Goal: Information Seeking & Learning: Compare options

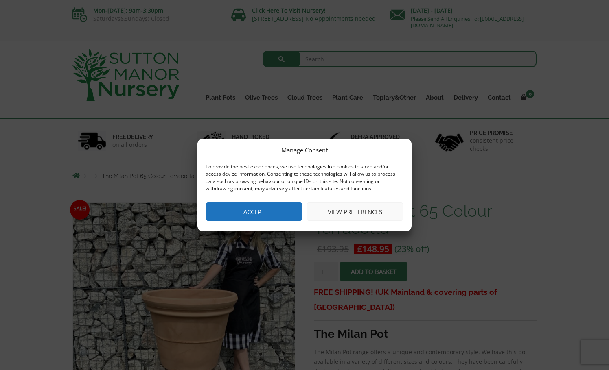
click at [241, 206] on button "Accept" at bounding box center [254, 212] width 97 height 18
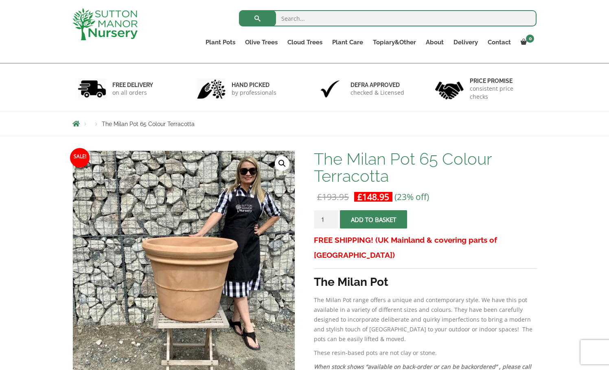
scroll to position [122, 0]
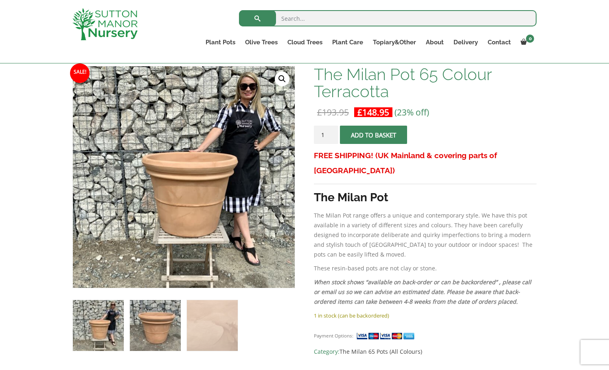
click at [165, 329] on img at bounding box center [155, 325] width 51 height 51
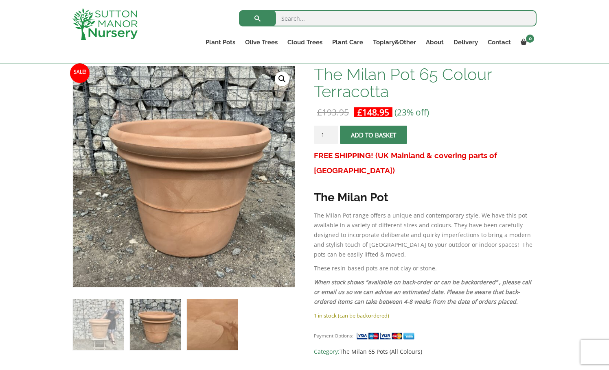
click at [215, 326] on img at bounding box center [212, 325] width 51 height 51
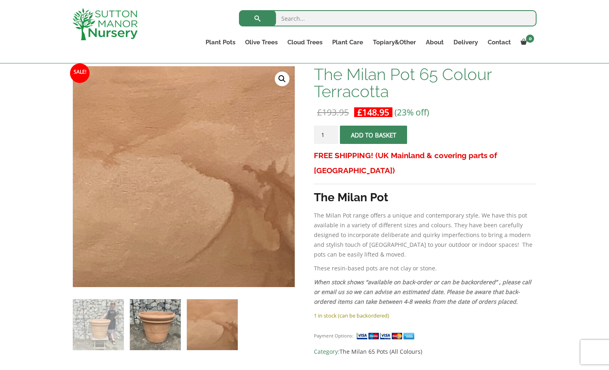
click at [164, 318] on img at bounding box center [155, 325] width 51 height 51
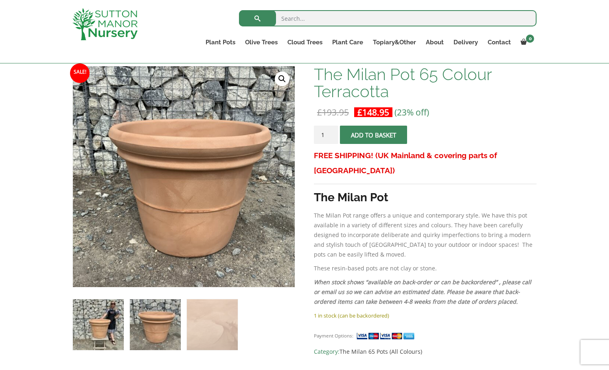
click at [107, 323] on img at bounding box center [98, 325] width 51 height 51
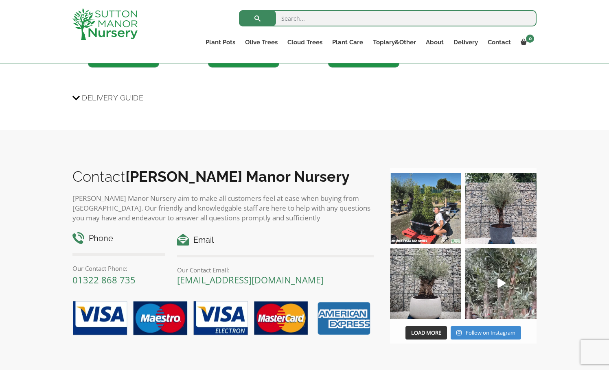
scroll to position [855, 0]
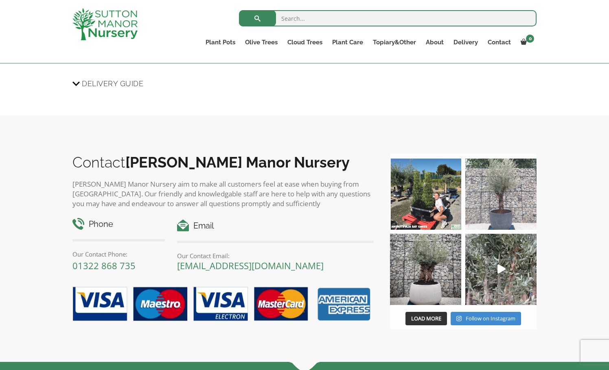
click at [510, 199] on img at bounding box center [500, 194] width 71 height 71
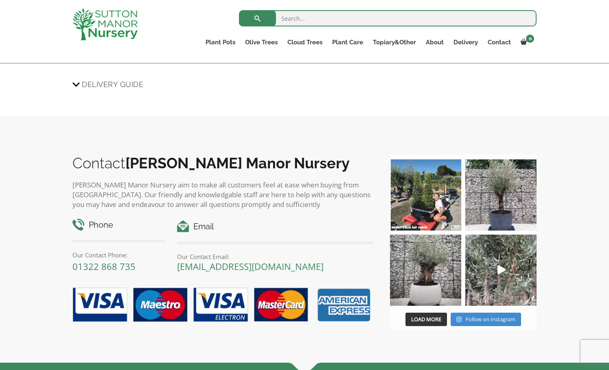
scroll to position [856, 0]
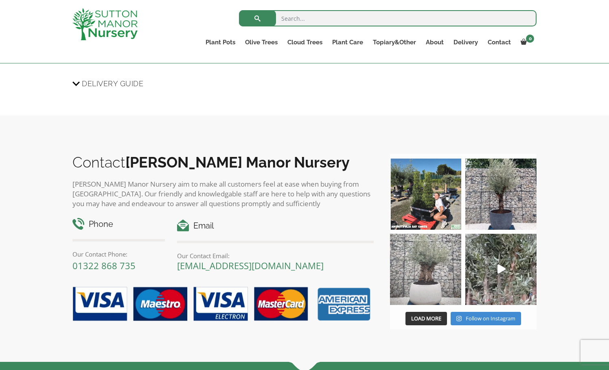
click at [422, 271] on img at bounding box center [425, 269] width 71 height 71
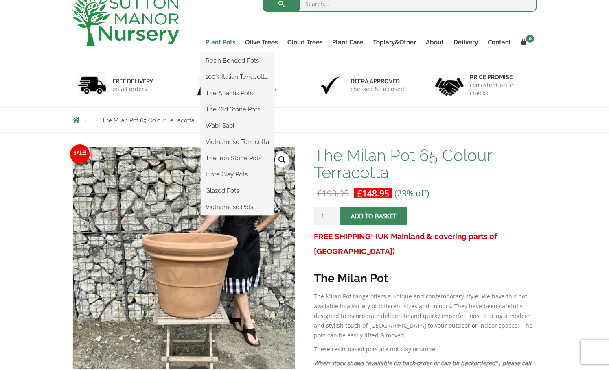
scroll to position [41, 0]
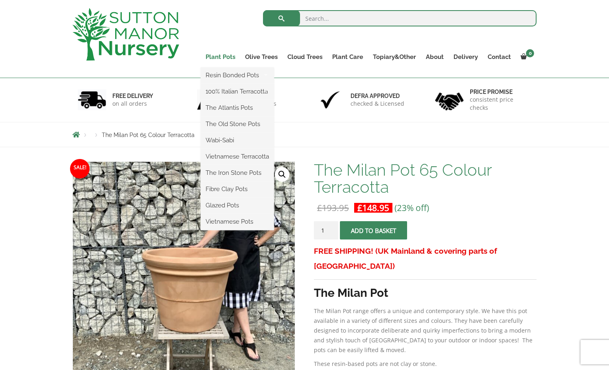
click at [221, 57] on link "Plant Pots" at bounding box center [220, 56] width 39 height 11
click at [213, 57] on link "Plant Pots" at bounding box center [220, 56] width 39 height 11
click at [219, 53] on link "Plant Pots" at bounding box center [220, 56] width 39 height 11
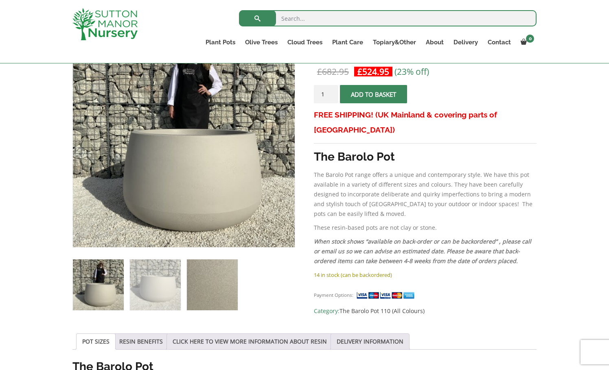
click at [209, 272] on img at bounding box center [212, 285] width 51 height 51
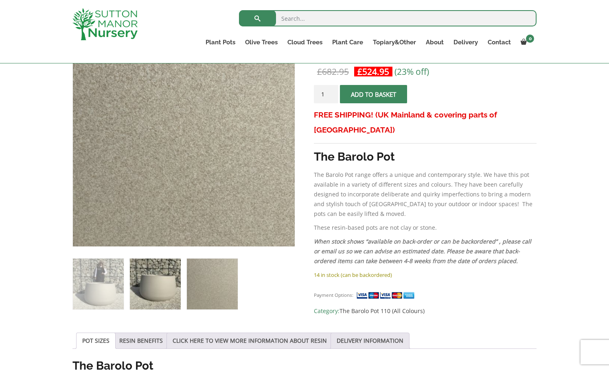
click at [164, 282] on img at bounding box center [155, 284] width 51 height 51
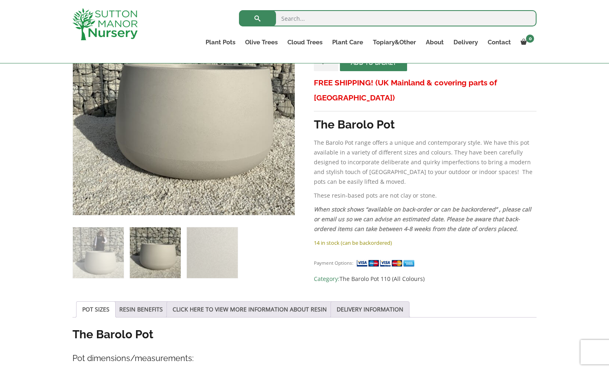
scroll to position [204, 0]
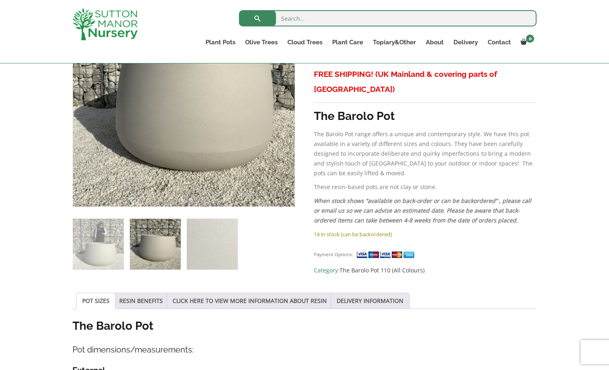
click at [168, 247] on img at bounding box center [155, 244] width 51 height 51
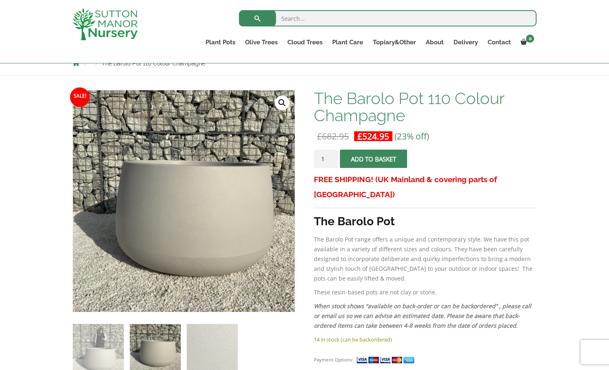
scroll to position [81, 0]
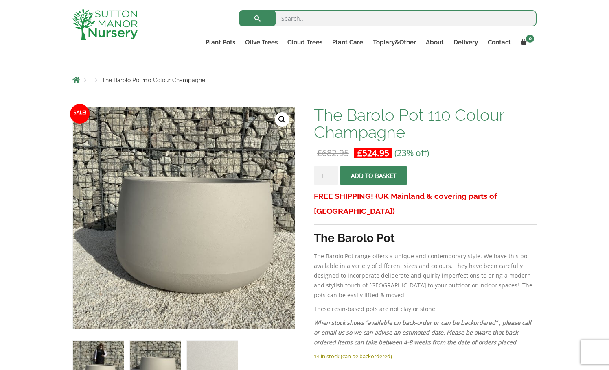
click at [100, 353] on img at bounding box center [98, 366] width 51 height 51
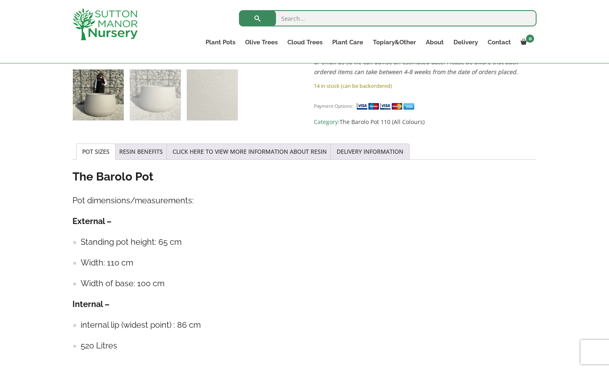
scroll to position [366, 0]
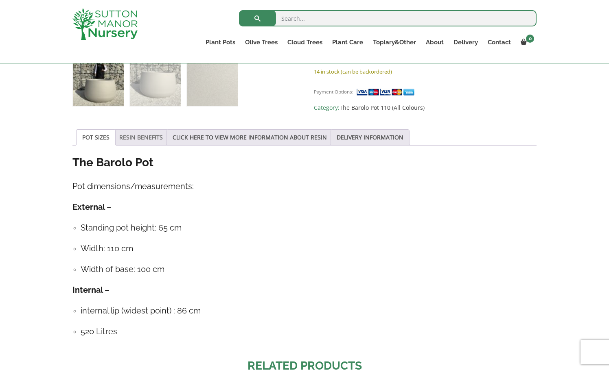
click at [147, 138] on link "RESIN BENEFITS" at bounding box center [141, 137] width 44 height 15
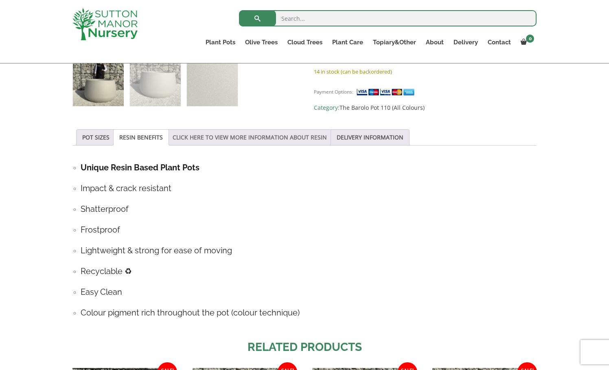
click at [211, 139] on link "CLICK HERE TO VIEW MORE INFORMATION ABOUT RESIN" at bounding box center [250, 137] width 154 height 15
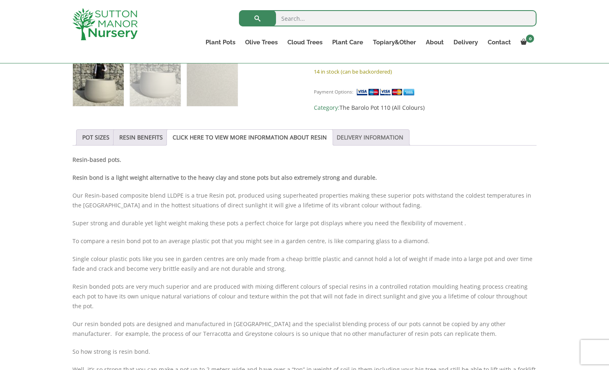
click at [357, 138] on link "DELIVERY INFORMATION" at bounding box center [370, 137] width 67 height 15
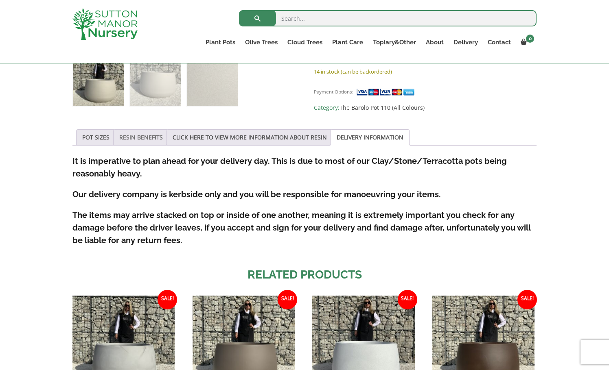
click at [141, 136] on link "RESIN BENEFITS" at bounding box center [141, 137] width 44 height 15
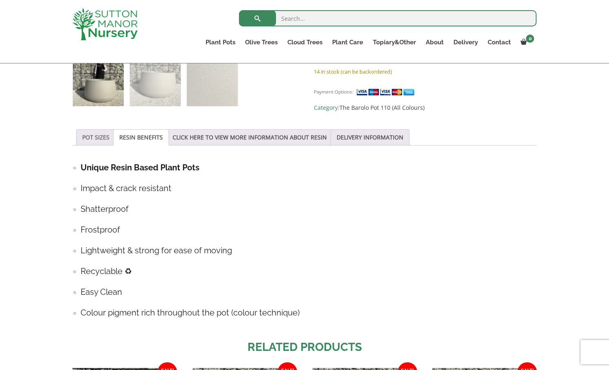
click at [95, 136] on link "POT SIZES" at bounding box center [95, 137] width 27 height 15
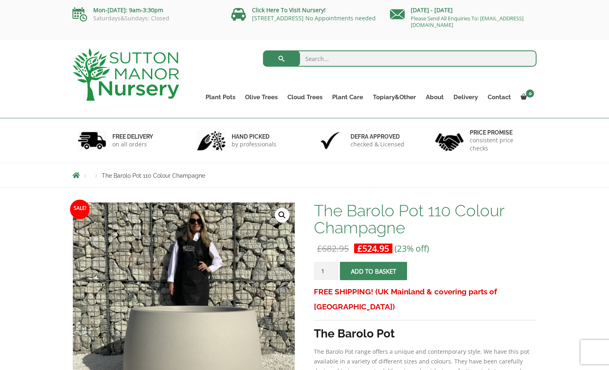
scroll to position [0, 0]
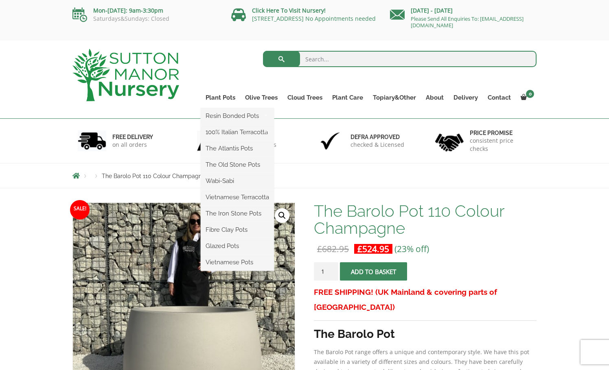
click at [220, 108] on ul "Resin Bonded Pots The Amalfi Pots The Milan Pots The Capri Pots The Brunello Po…" at bounding box center [237, 189] width 73 height 163
click at [227, 164] on link "The Old Stone Pots" at bounding box center [237, 165] width 73 height 12
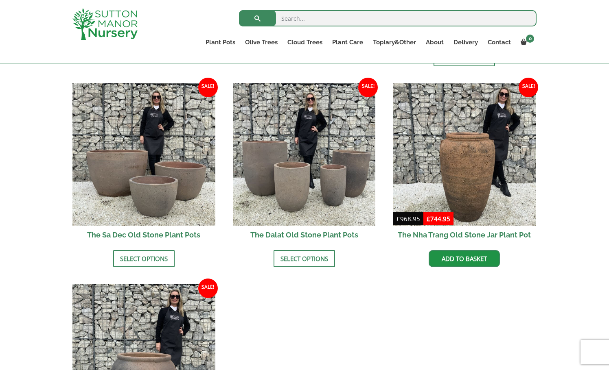
scroll to position [529, 0]
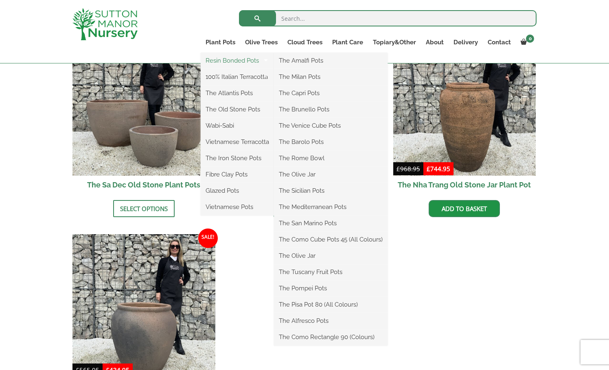
click at [223, 59] on link "Resin Bonded Pots" at bounding box center [237, 61] width 73 height 12
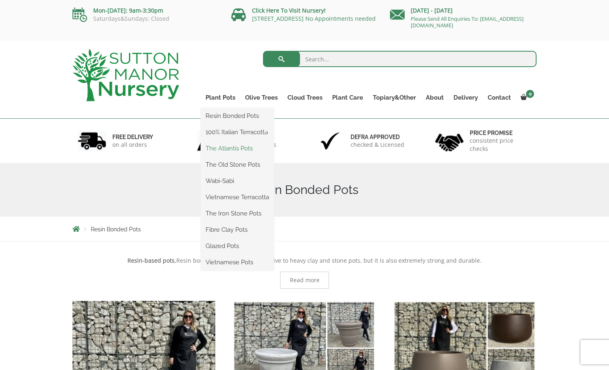
click at [222, 148] on link "The Atlantis Pots" at bounding box center [237, 148] width 73 height 12
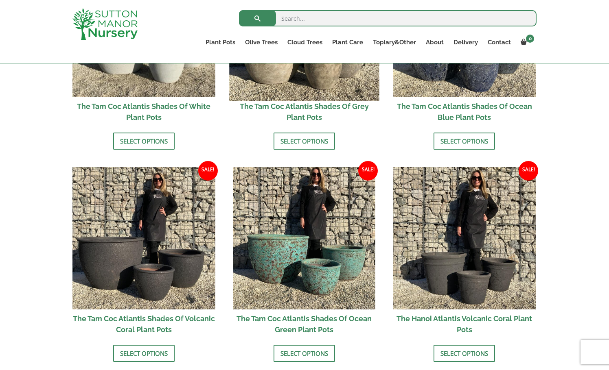
scroll to position [488, 0]
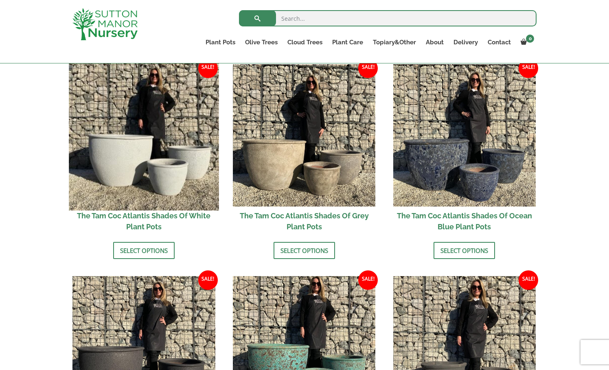
click at [155, 151] on img at bounding box center [144, 136] width 150 height 150
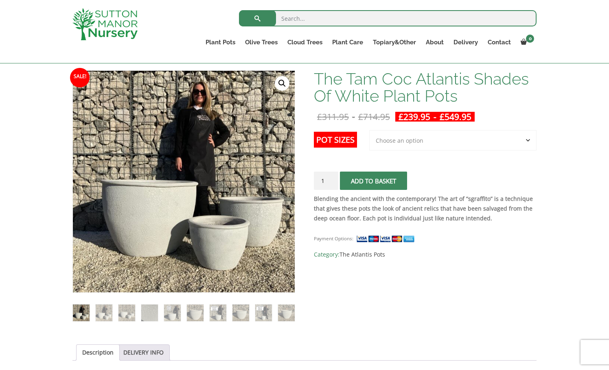
scroll to position [122, 0]
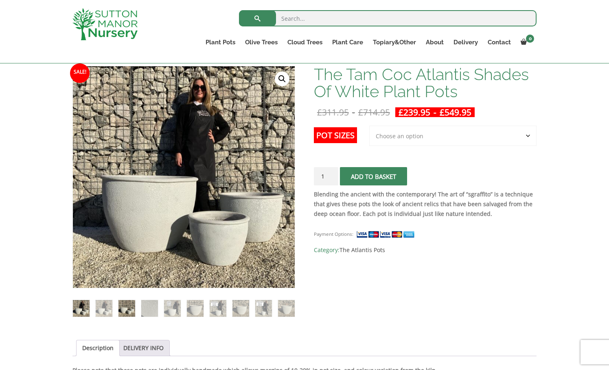
click at [120, 310] on img at bounding box center [126, 308] width 17 height 17
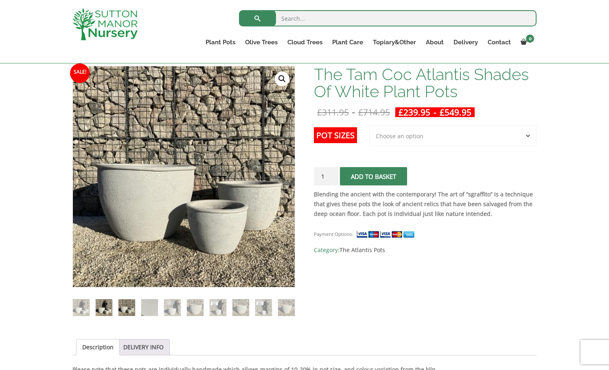
click at [107, 310] on img at bounding box center [104, 308] width 17 height 17
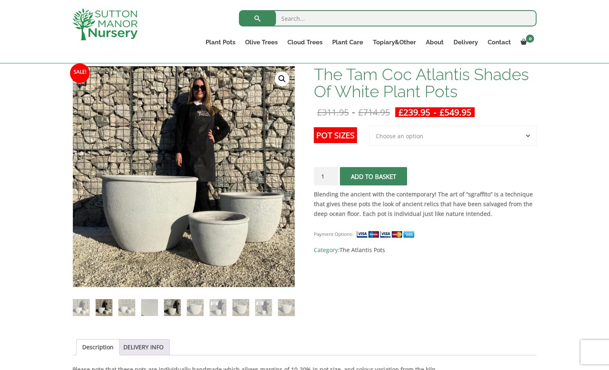
click at [172, 307] on img at bounding box center [172, 308] width 17 height 17
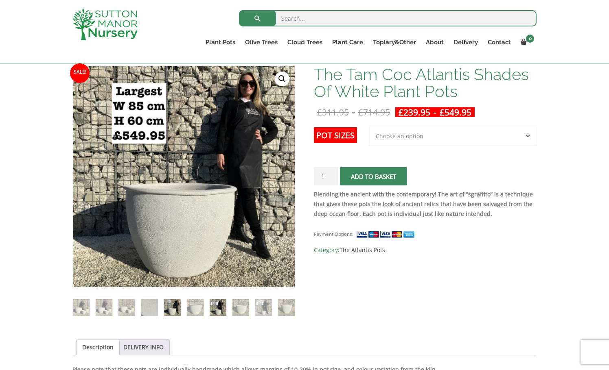
click at [215, 306] on img at bounding box center [218, 308] width 17 height 17
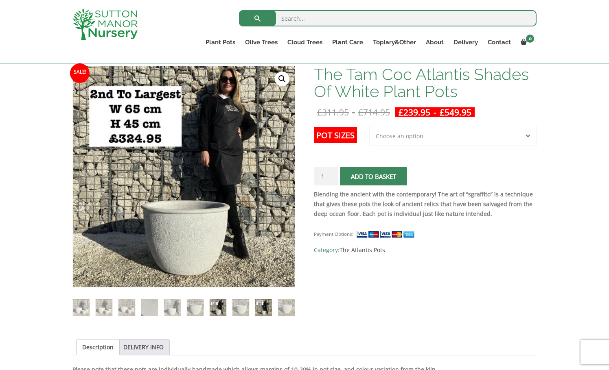
click at [265, 307] on img at bounding box center [263, 308] width 17 height 17
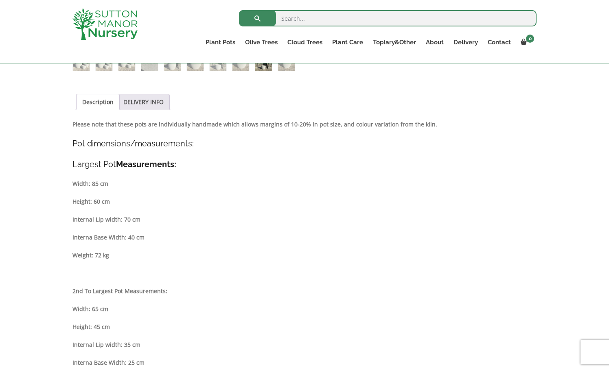
scroll to position [366, 0]
click at [151, 105] on link "DELIVERY INFO" at bounding box center [143, 103] width 40 height 15
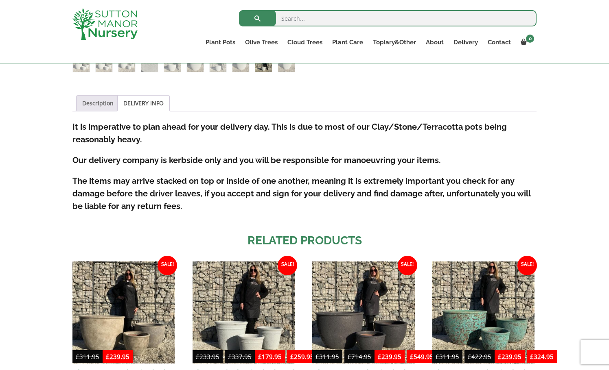
click at [92, 106] on link "Description" at bounding box center [97, 103] width 31 height 15
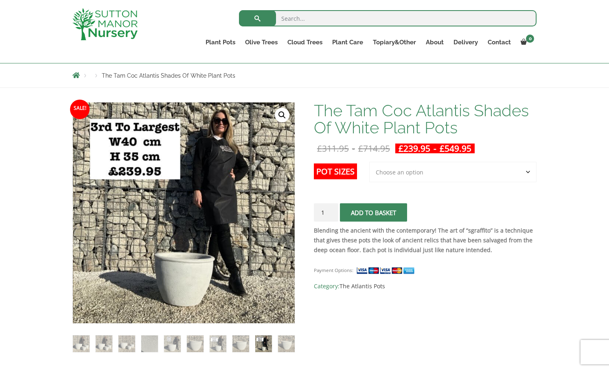
scroll to position [81, 0]
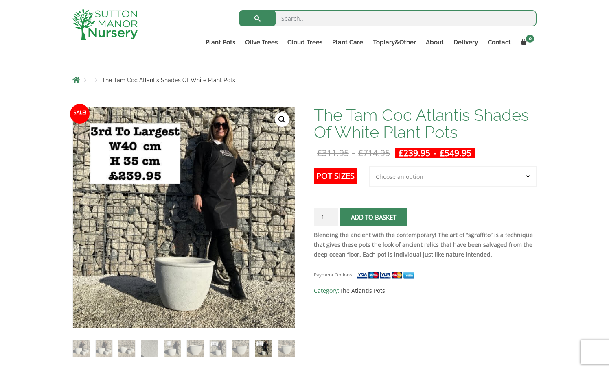
click at [490, 177] on select "Choose an option 3rd to Largest Pot In The Picture 2nd to Largest Pot In The Pi…" at bounding box center [452, 176] width 167 height 20
select select "Largest pot In The Picture"
click at [370, 166] on select "Choose an option 3rd to Largest Pot In The Picture 2nd to Largest Pot In The Pi…" at bounding box center [452, 176] width 167 height 20
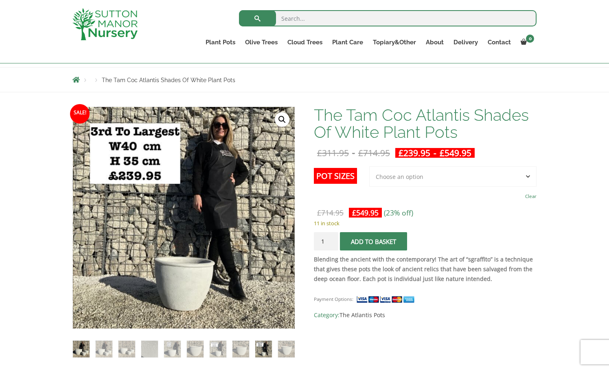
click at [83, 349] on img at bounding box center [81, 349] width 17 height 17
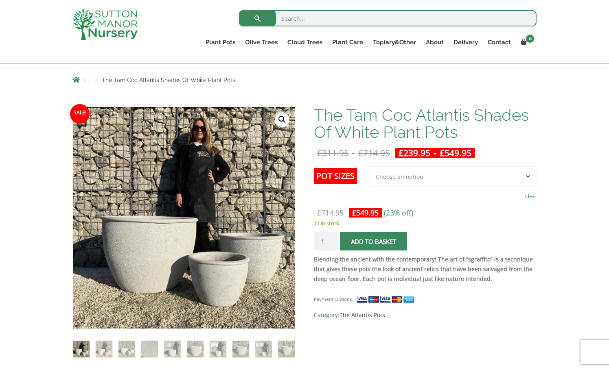
click at [487, 281] on p "Blending the ancient with the contemporary! The art of “sgraffito” is a techniq…" at bounding box center [425, 269] width 223 height 29
click at [437, 175] on select "Choose an option 3rd to Largest Pot In The Picture 2nd to Largest Pot In The Pi…" at bounding box center [452, 176] width 167 height 20
click at [370, 166] on select "Choose an option 3rd to Largest Pot In The Picture 2nd to Largest Pot In The Pi…" at bounding box center [452, 176] width 167 height 20
click at [482, 206] on form "Pot Sizes Choose an option 3rd to Largest Pot In The Picture 2nd to Largest Pot…" at bounding box center [425, 210] width 223 height 88
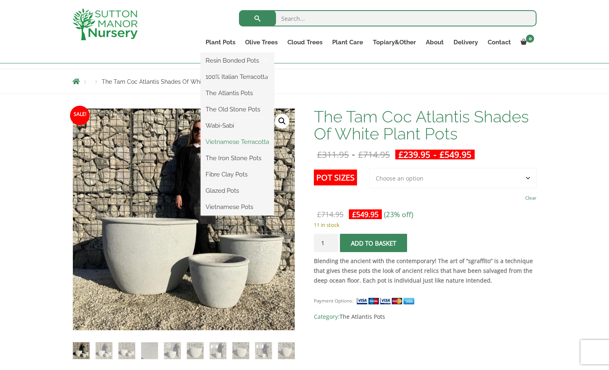
click at [236, 143] on link "Vietnamese Terracotta" at bounding box center [237, 142] width 73 height 12
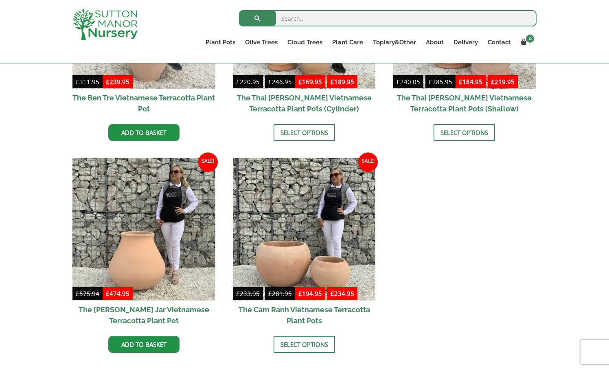
scroll to position [366, 0]
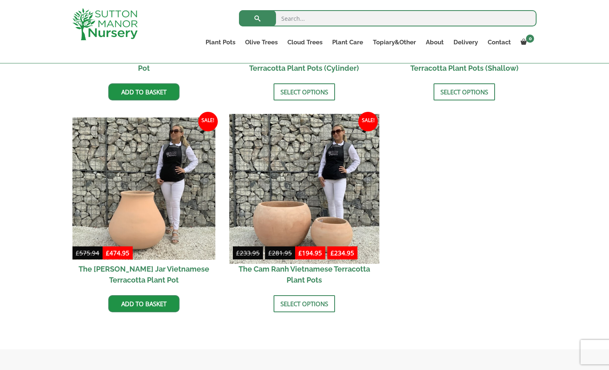
click at [285, 220] on img at bounding box center [304, 189] width 150 height 150
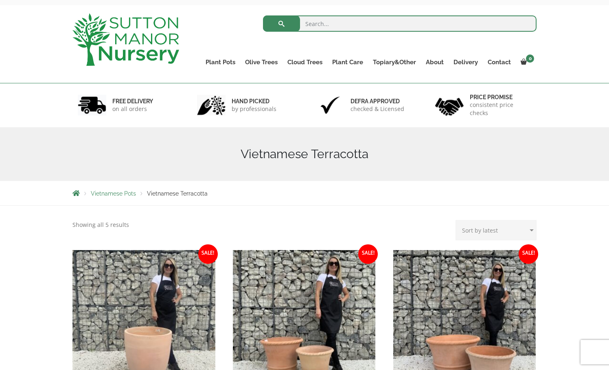
scroll to position [0, 0]
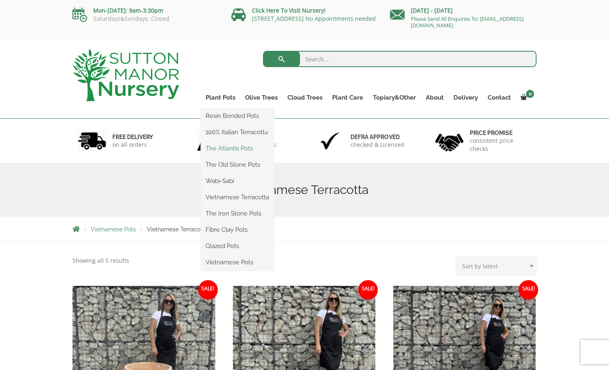
click at [236, 148] on link "The Atlantis Pots" at bounding box center [237, 148] width 73 height 12
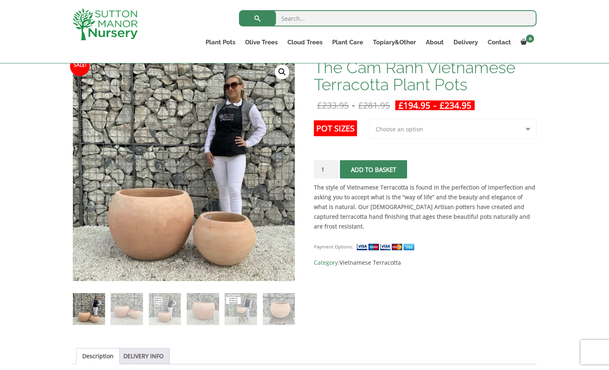
scroll to position [81, 0]
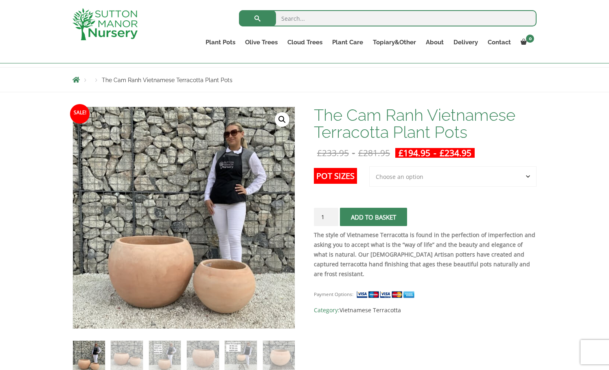
click at [453, 177] on select "Choose an option 2nd to Largest Pot In The Picture Largest pot In The Picture" at bounding box center [452, 176] width 167 height 20
select select "Largest pot In The Picture"
click at [370, 166] on select "Choose an option 2nd to Largest Pot In The Picture Largest pot In The Picture" at bounding box center [452, 176] width 167 height 20
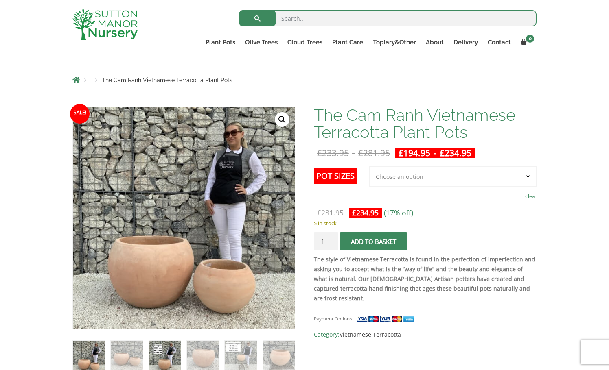
click at [159, 355] on img at bounding box center [165, 357] width 32 height 32
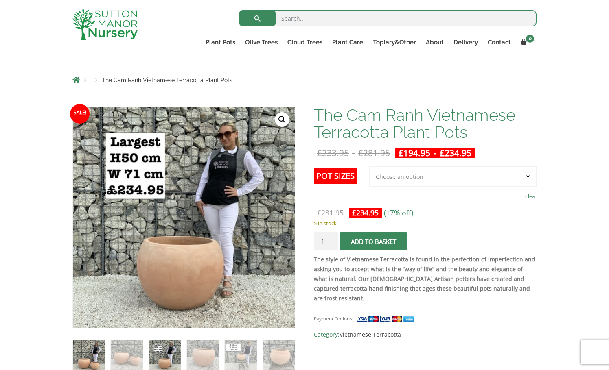
click at [96, 357] on img at bounding box center [89, 356] width 32 height 32
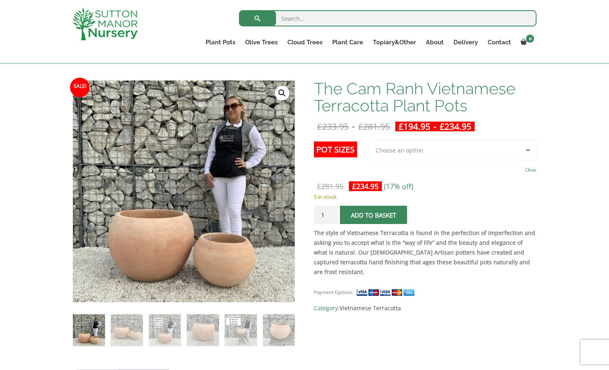
scroll to position [122, 0]
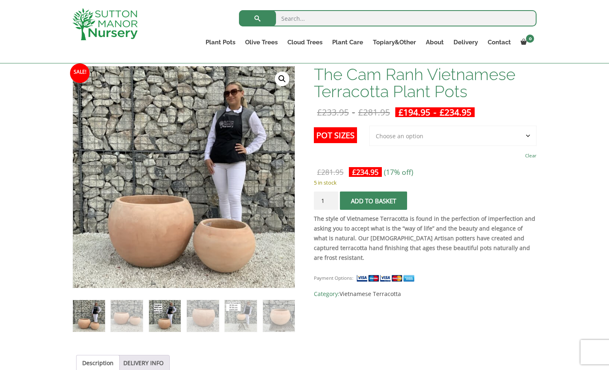
drag, startPoint x: 161, startPoint y: 311, endPoint x: 167, endPoint y: 311, distance: 6.5
click at [161, 311] on img at bounding box center [165, 316] width 32 height 32
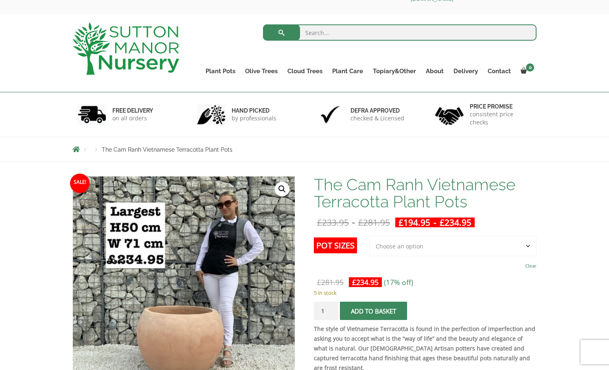
scroll to position [41, 0]
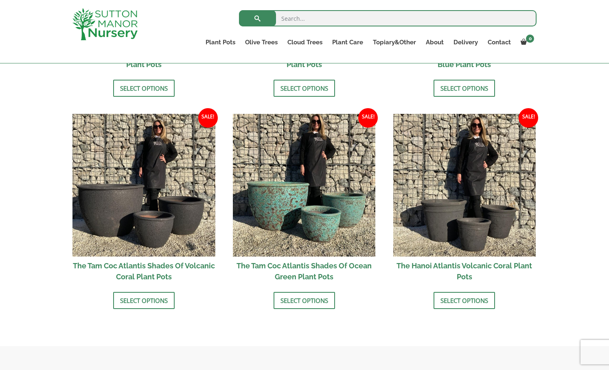
scroll to position [651, 0]
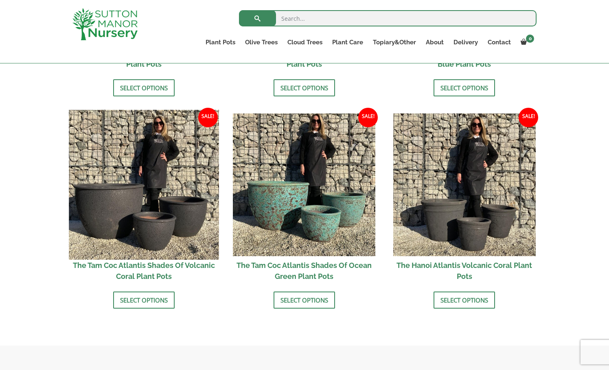
click at [145, 230] on img at bounding box center [144, 185] width 150 height 150
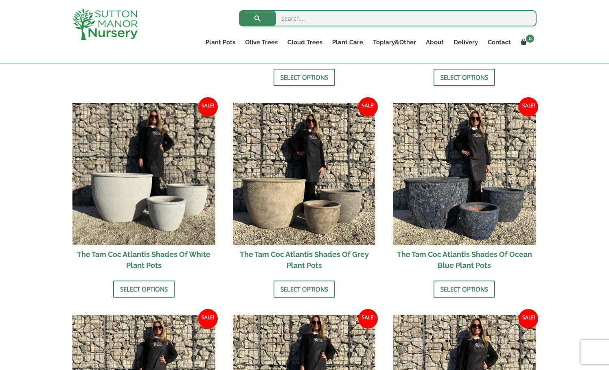
scroll to position [448, 0]
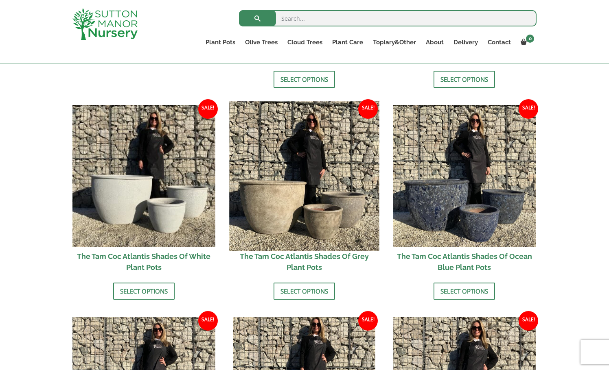
click at [280, 198] on img at bounding box center [304, 176] width 150 height 150
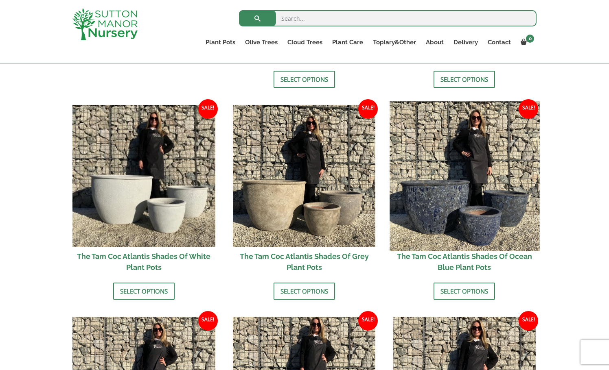
click at [484, 184] on img at bounding box center [465, 176] width 150 height 150
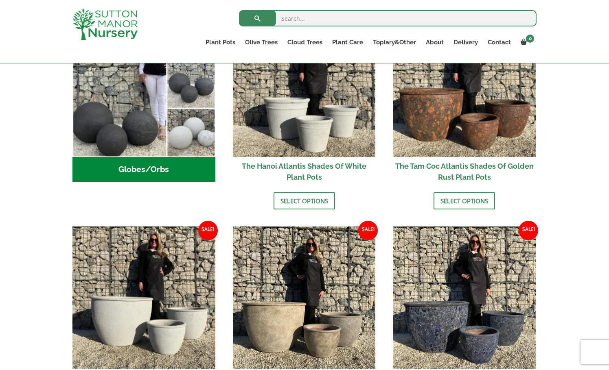
scroll to position [326, 0]
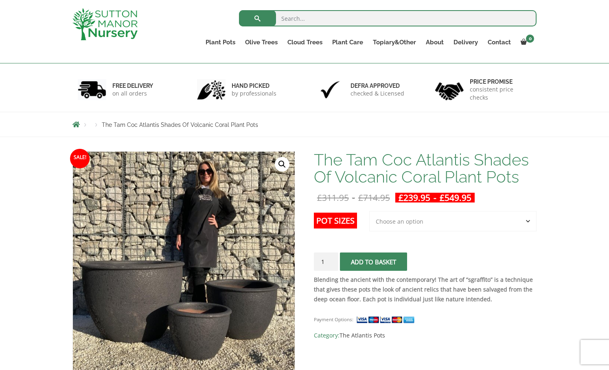
scroll to position [122, 0]
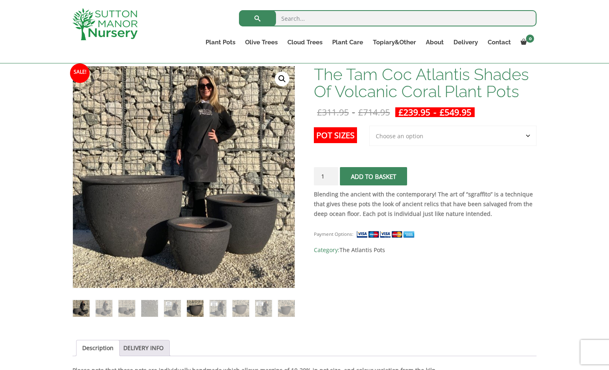
click at [189, 308] on img at bounding box center [195, 308] width 17 height 17
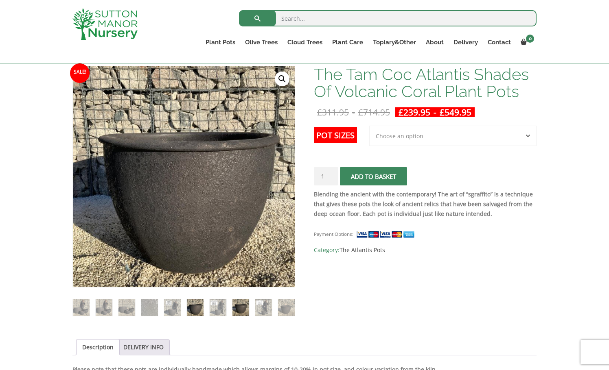
click at [232, 304] on img at bounding box center [240, 308] width 17 height 17
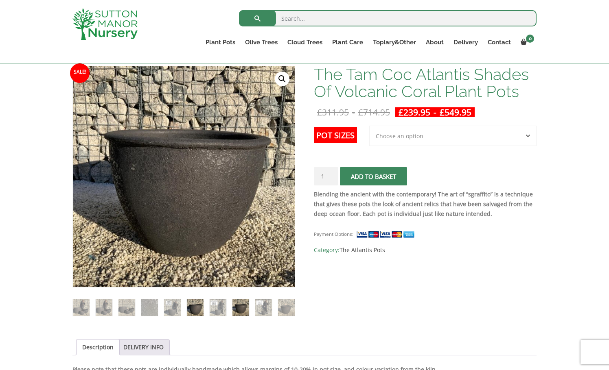
click at [188, 307] on img at bounding box center [195, 308] width 17 height 17
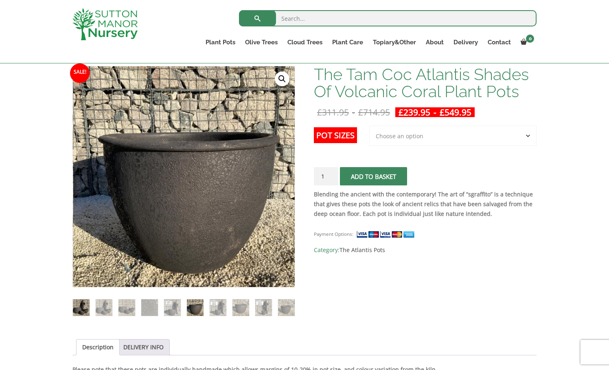
click at [85, 306] on img at bounding box center [81, 308] width 17 height 17
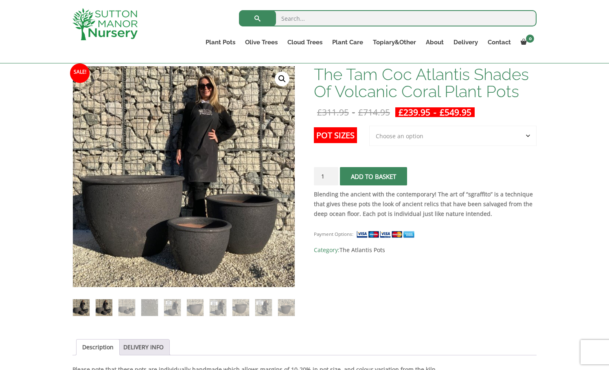
click at [105, 306] on img at bounding box center [104, 308] width 17 height 17
click at [81, 308] on img at bounding box center [81, 308] width 17 height 17
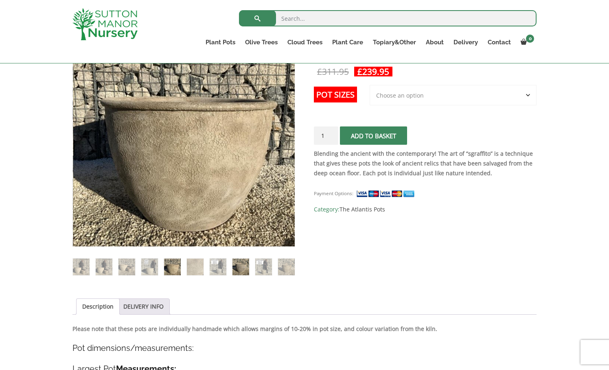
click at [237, 264] on img at bounding box center [240, 267] width 17 height 17
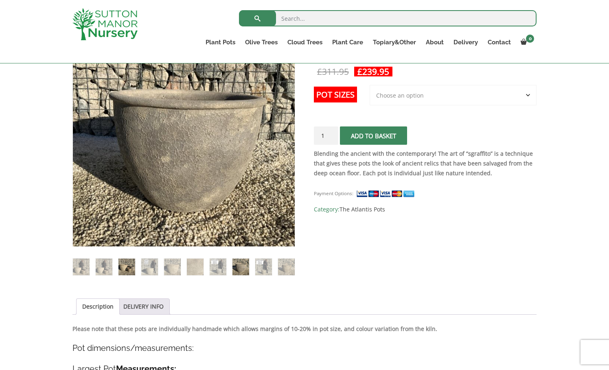
click at [126, 266] on img at bounding box center [126, 267] width 17 height 17
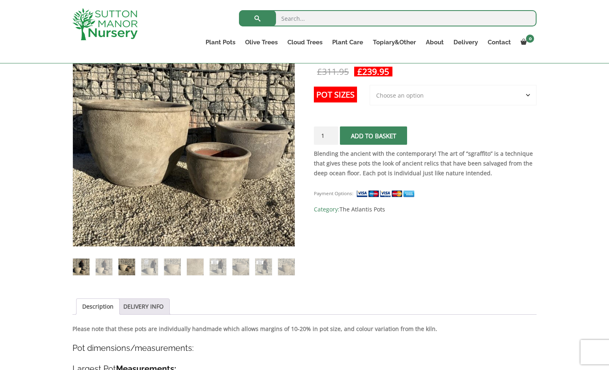
click at [81, 267] on img at bounding box center [81, 267] width 17 height 17
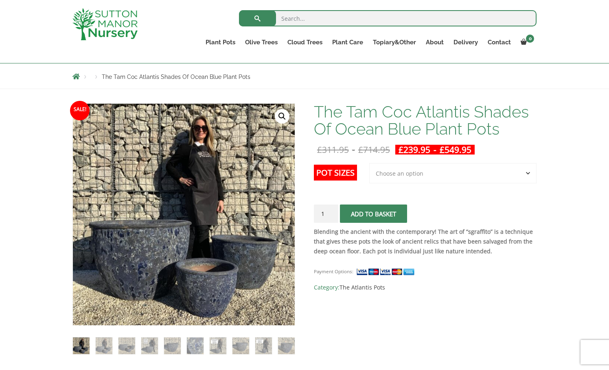
scroll to position [122, 0]
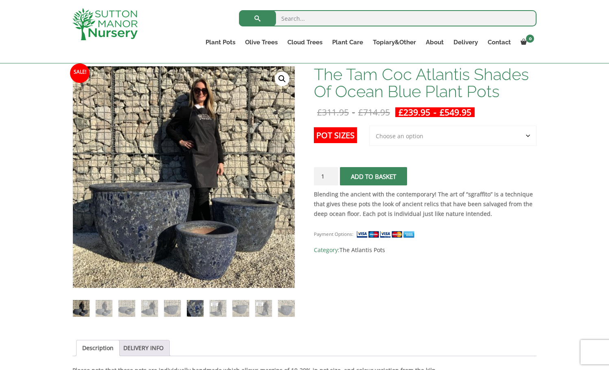
click at [195, 308] on img at bounding box center [195, 308] width 17 height 17
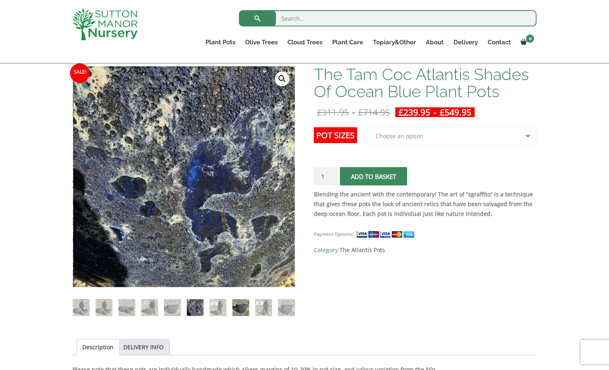
click at [241, 306] on img at bounding box center [240, 308] width 17 height 17
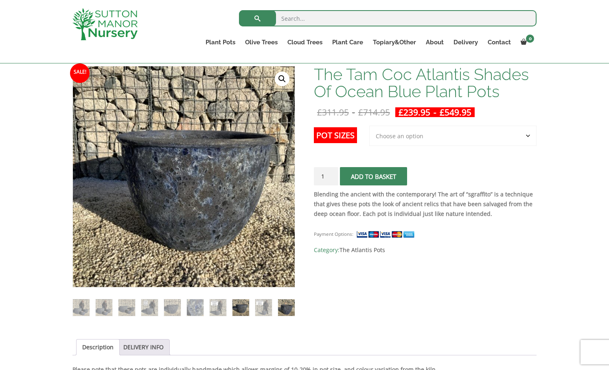
click at [291, 304] on img at bounding box center [286, 308] width 17 height 17
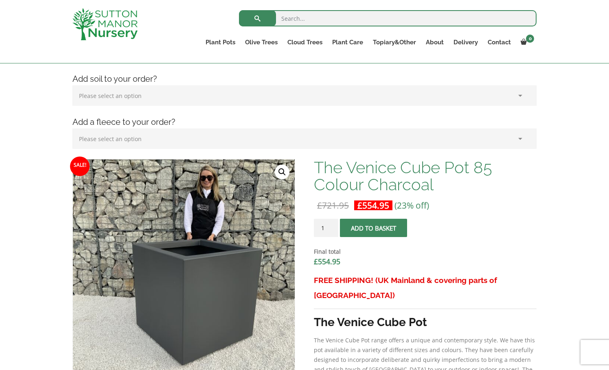
scroll to position [244, 0]
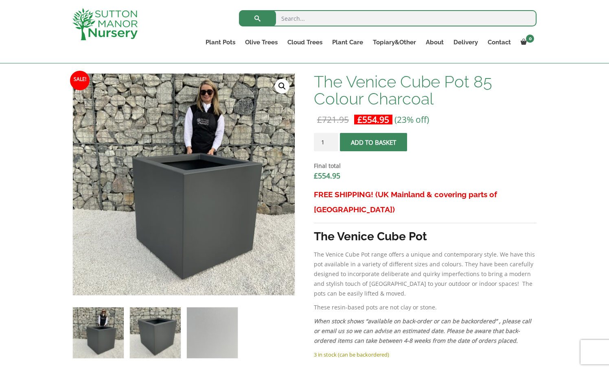
click at [158, 339] on img at bounding box center [155, 333] width 51 height 51
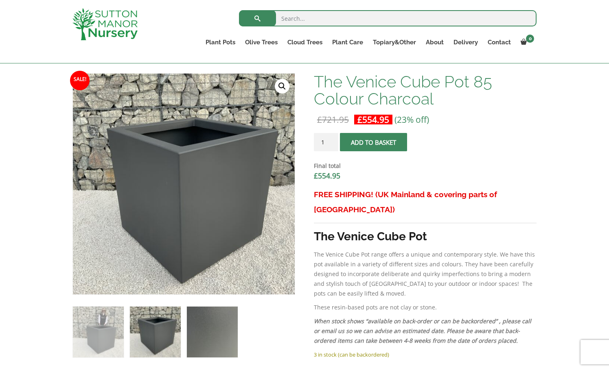
click at [203, 335] on img at bounding box center [212, 332] width 51 height 51
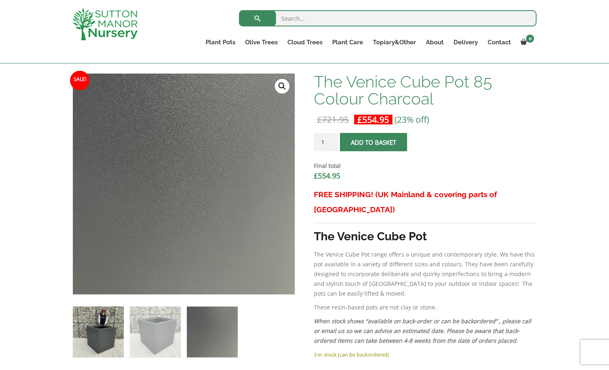
click at [109, 335] on img at bounding box center [98, 332] width 51 height 51
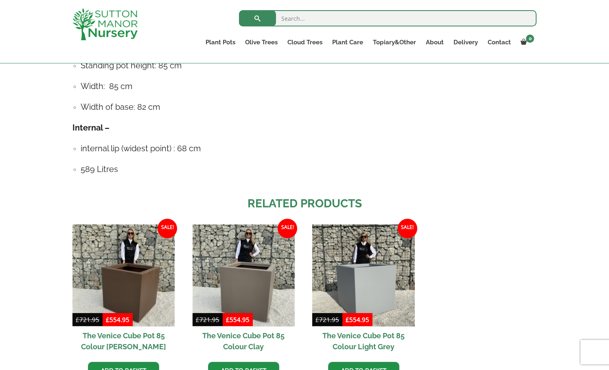
scroll to position [733, 0]
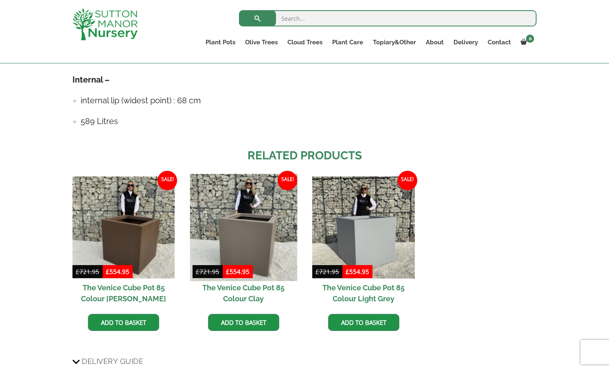
click at [252, 219] on img at bounding box center [243, 227] width 107 height 107
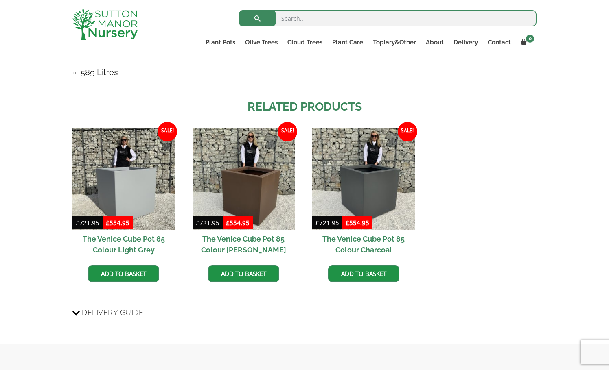
scroll to position [814, 0]
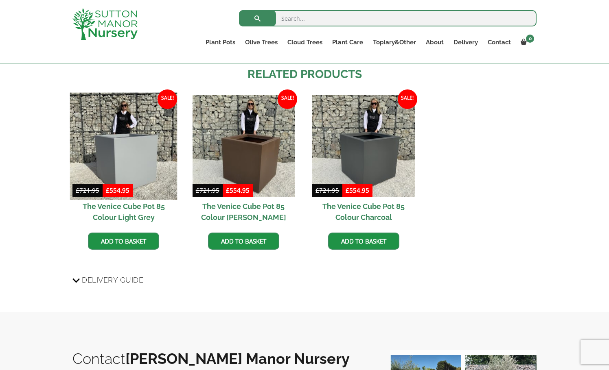
click at [133, 143] on img at bounding box center [123, 146] width 107 height 107
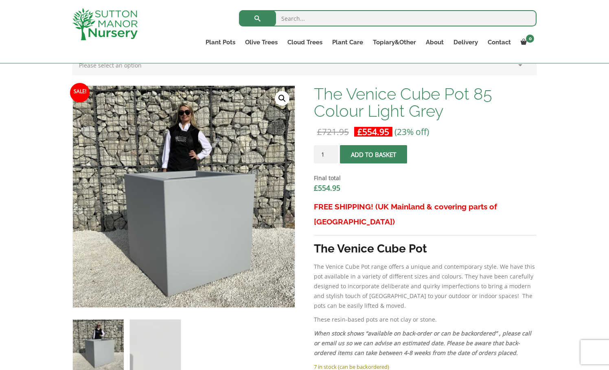
scroll to position [285, 0]
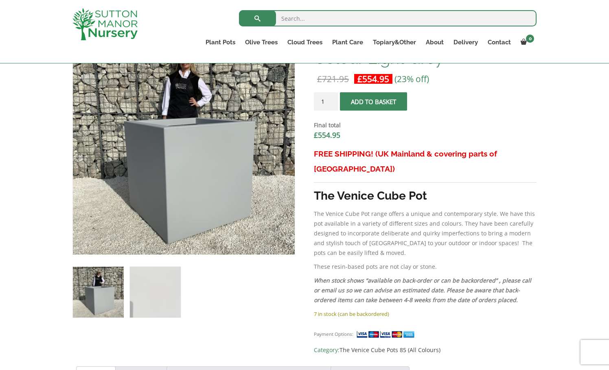
drag, startPoint x: 236, startPoint y: 285, endPoint x: 280, endPoint y: 228, distance: 72.0
click at [236, 285] on ol at bounding box center [183, 286] width 223 height 63
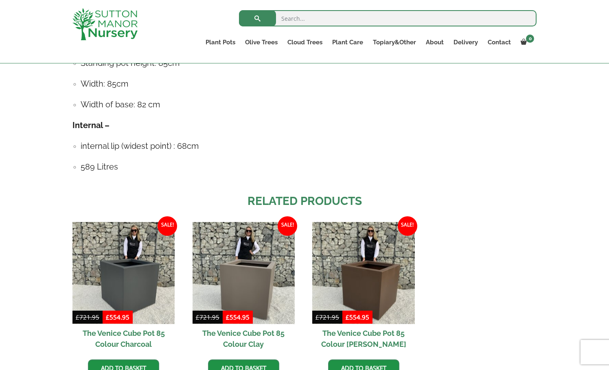
scroll to position [733, 0]
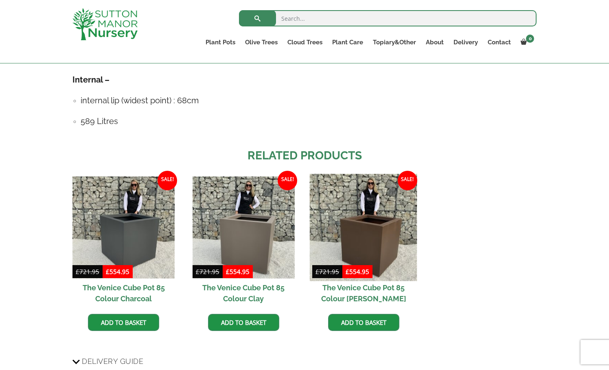
click at [374, 203] on img at bounding box center [363, 227] width 107 height 107
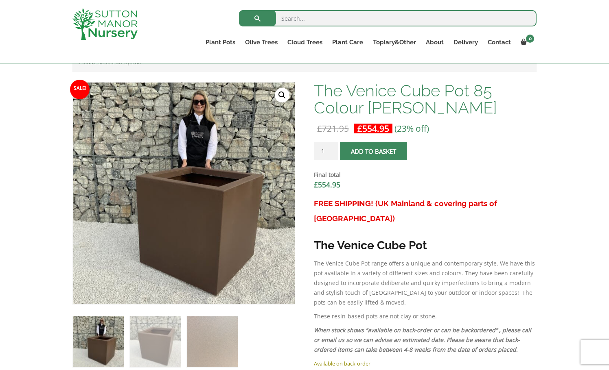
scroll to position [244, 0]
